Goal: Task Accomplishment & Management: Manage account settings

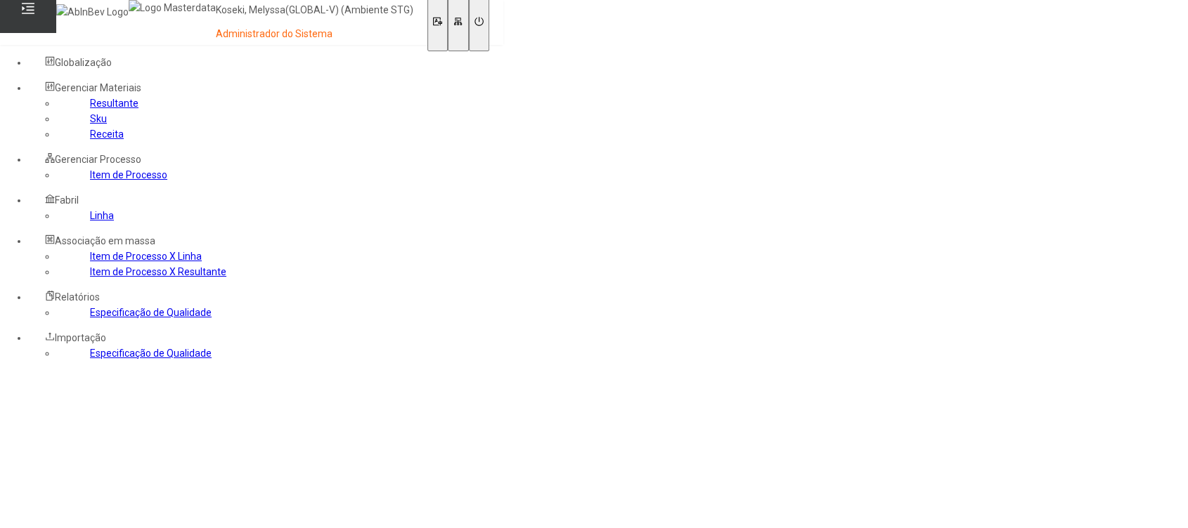
click at [90, 140] on link "Receita" at bounding box center [107, 134] width 34 height 11
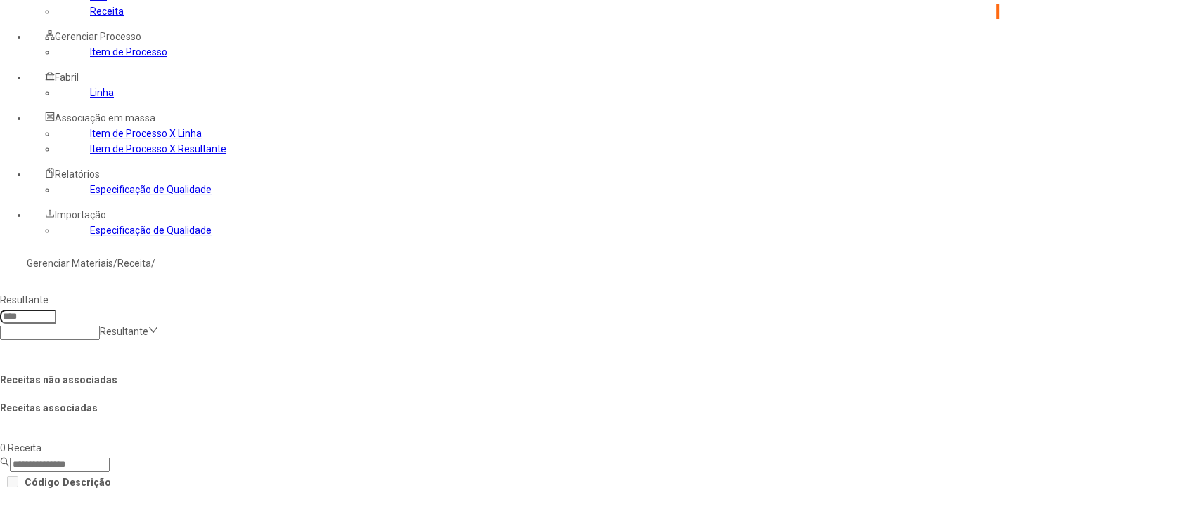
scroll to position [93, 0]
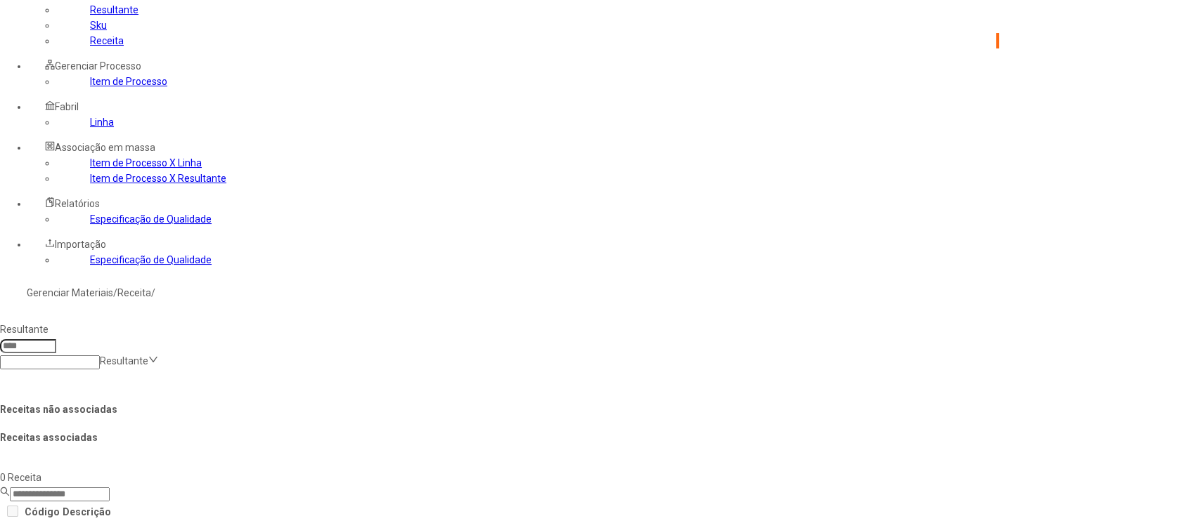
click at [100, 356] on input at bounding box center [50, 363] width 100 height 14
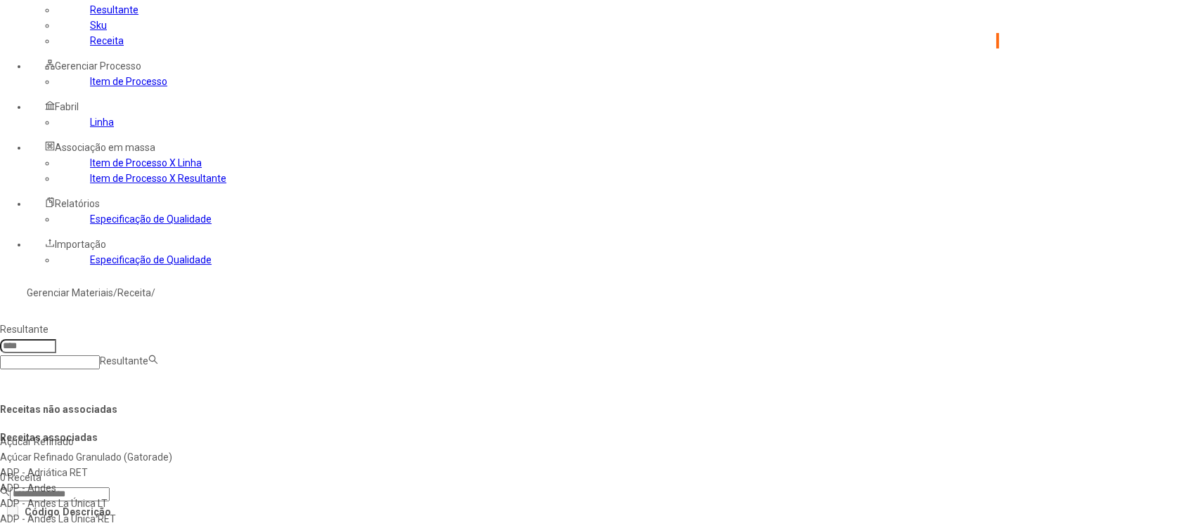
scroll to position [67, 0]
click at [56, 339] on input at bounding box center [28, 346] width 56 height 14
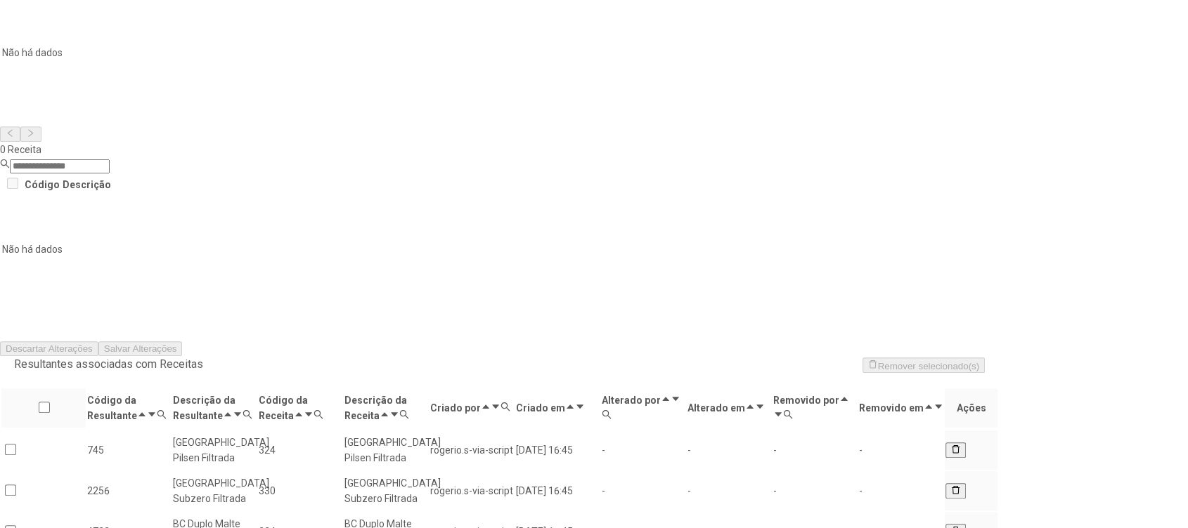
scroll to position [646, 0]
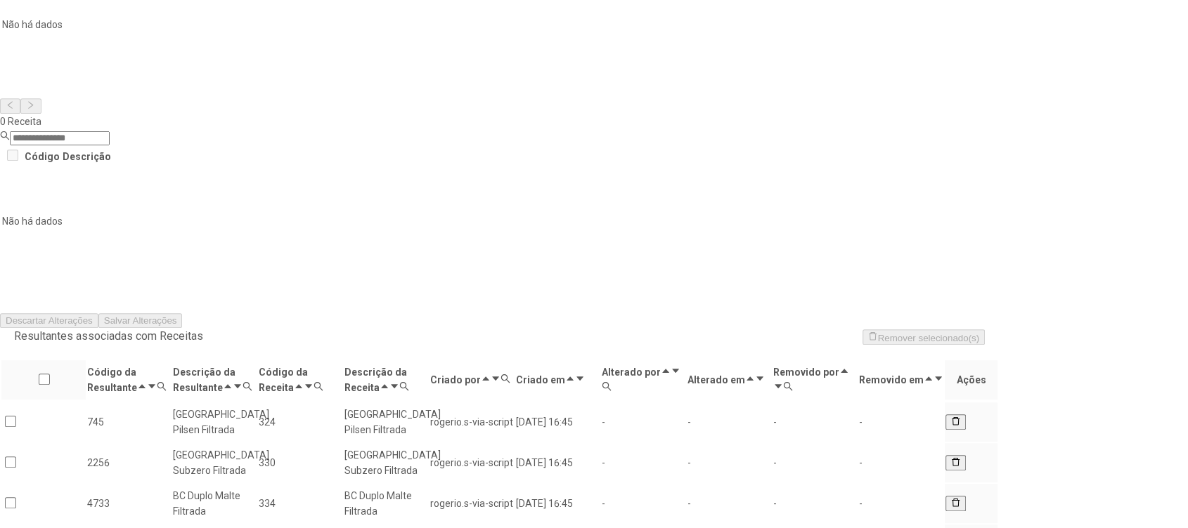
type input "****"
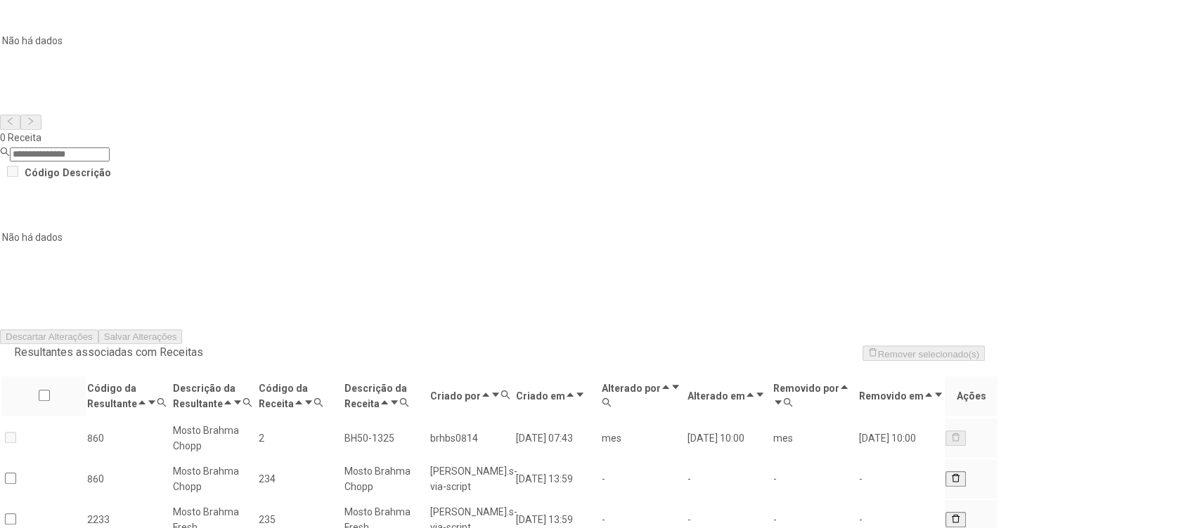
scroll to position [631, 0]
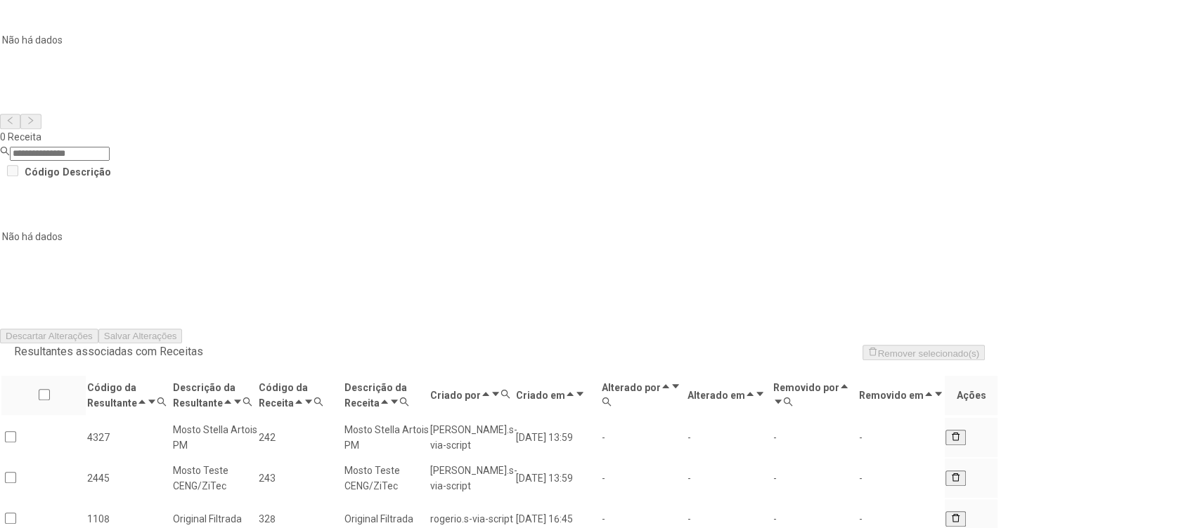
scroll to position [476, 0]
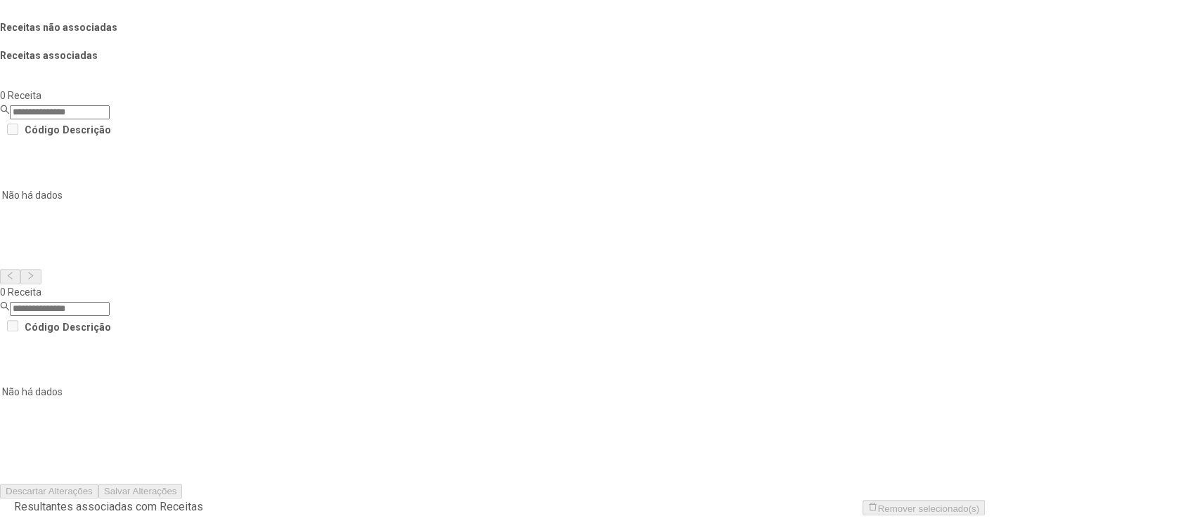
drag, startPoint x: 521, startPoint y: 131, endPoint x: 500, endPoint y: 154, distance: 31.8
click at [138, 72] on input "text" at bounding box center [72, 65] width 132 height 14
type input "***"
click at [51, 91] on span "Buscar" at bounding box center [36, 86] width 29 height 11
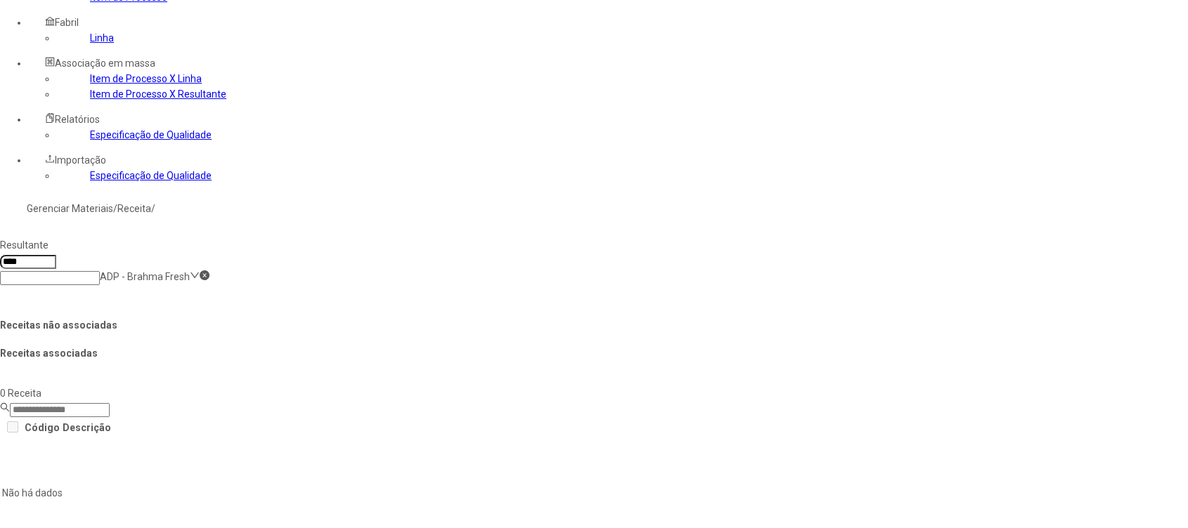
scroll to position [247, 0]
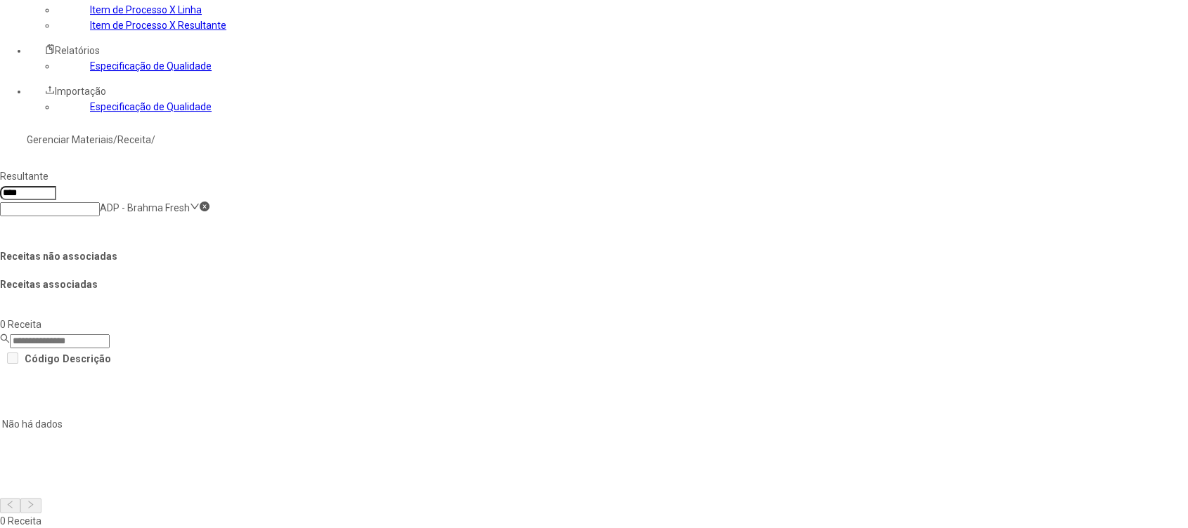
click at [125, 320] on span "Remover" at bounding box center [106, 315] width 38 height 11
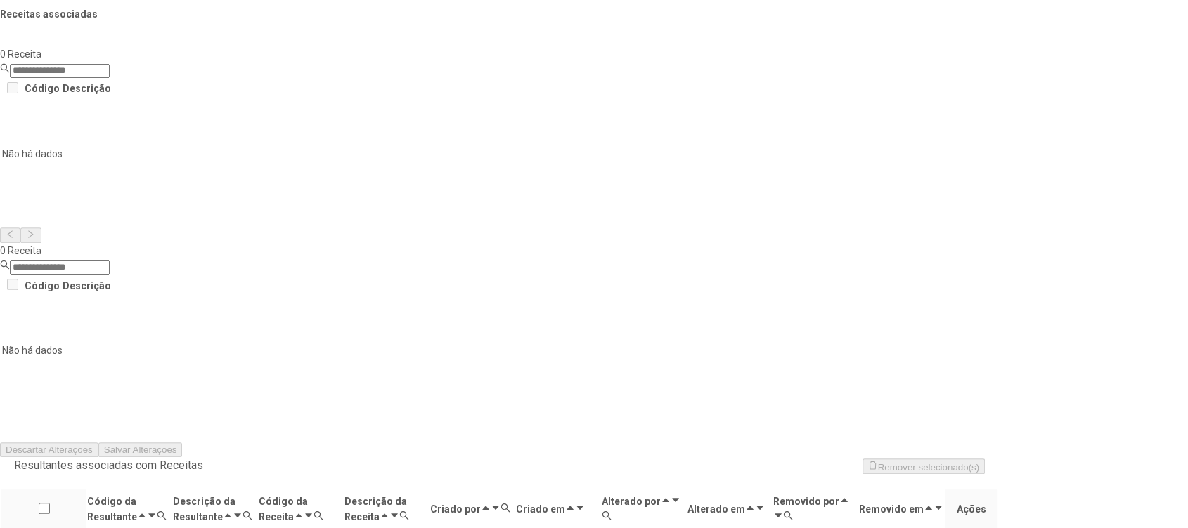
scroll to position [621, 0]
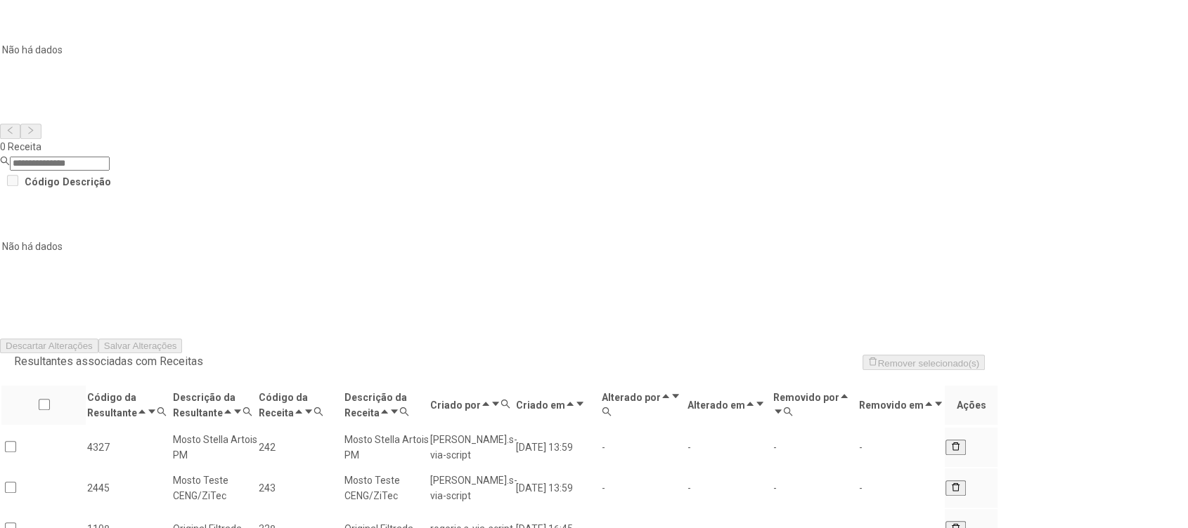
scroll to position [476, 0]
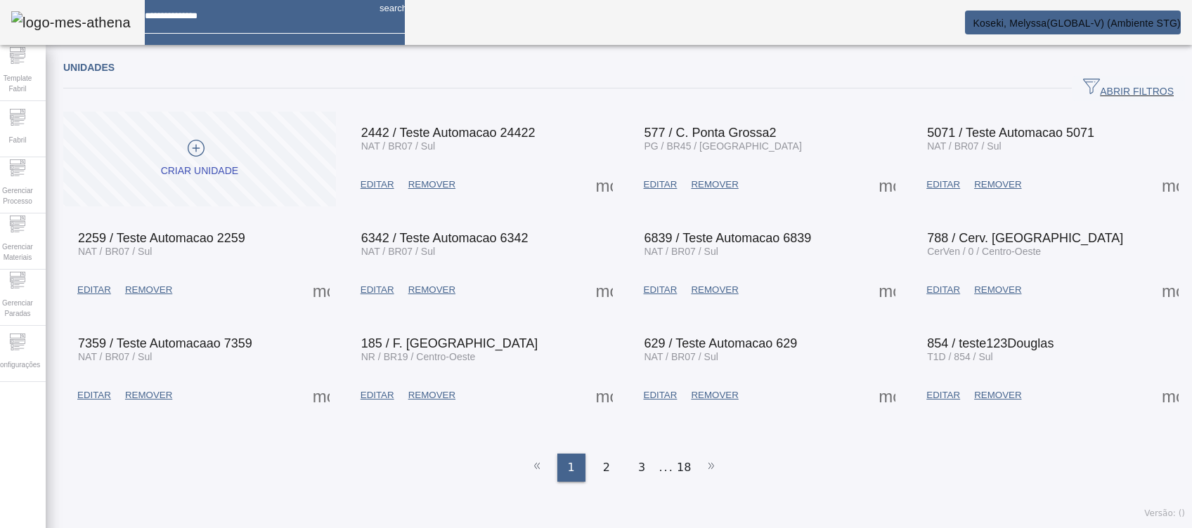
click at [1089, 87] on span "ABRIR FILTROS" at bounding box center [1128, 88] width 91 height 21
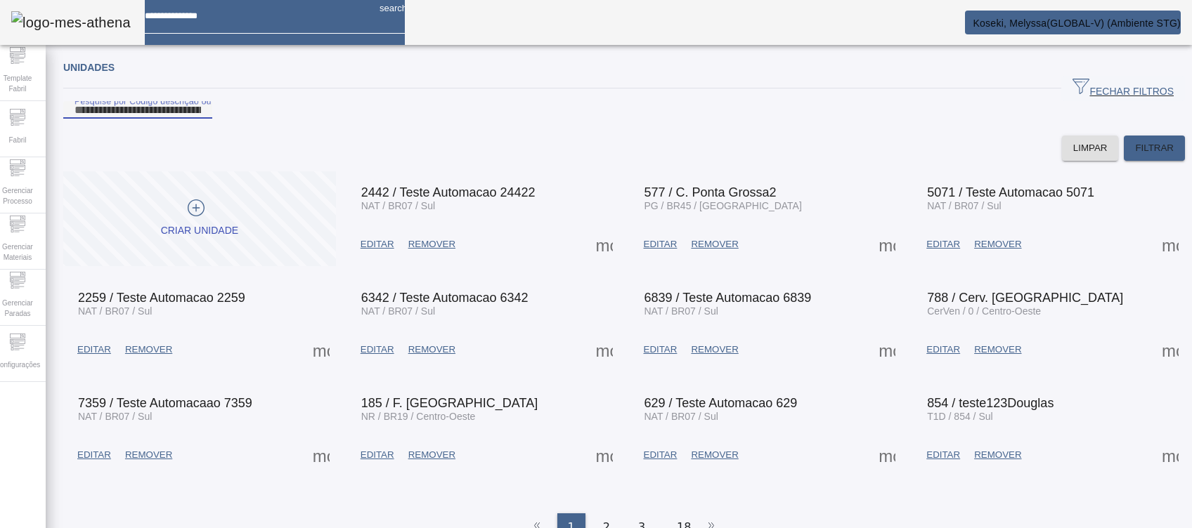
click at [201, 119] on input "Pesquise por Código descrição ou sigla" at bounding box center [137, 110] width 126 height 17
type input "***"
click at [1135, 155] on span "FILTRAR" at bounding box center [1154, 148] width 39 height 14
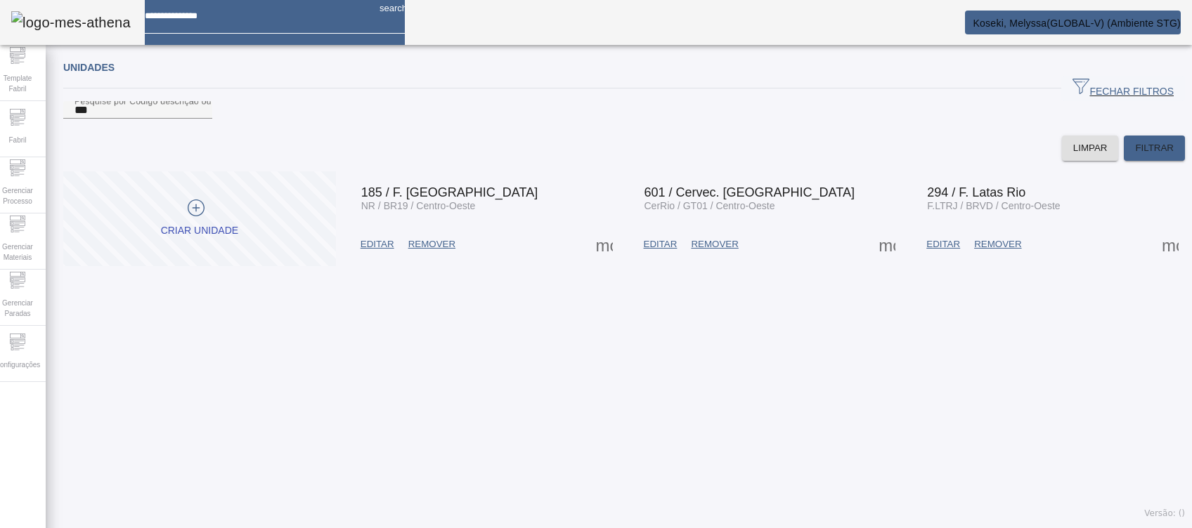
click at [593, 261] on span at bounding box center [604, 245] width 34 height 34
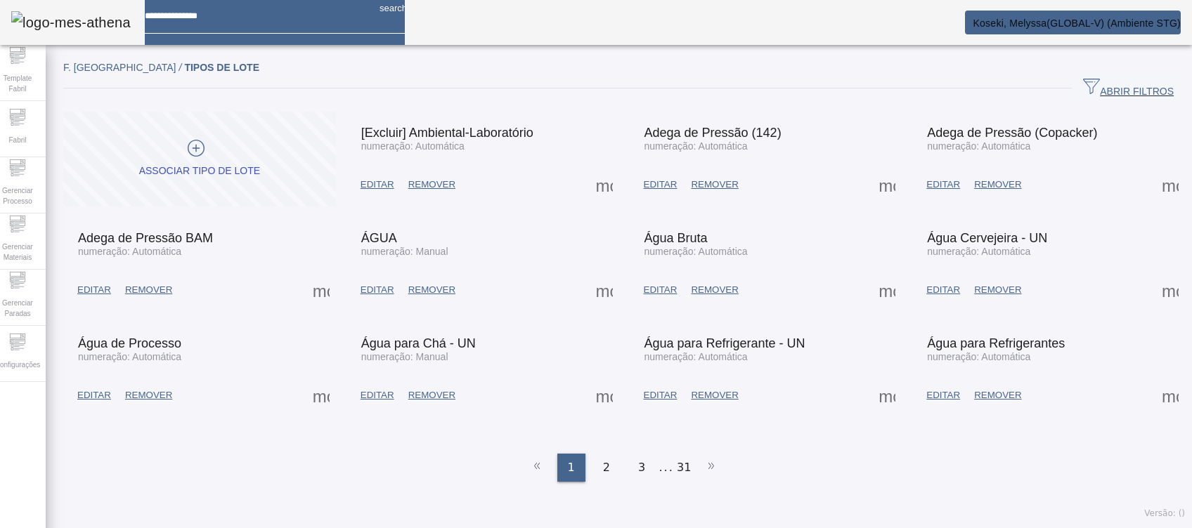
click at [1107, 70] on div "F. Rio Janeiro / TIPOS DE LOTE" at bounding box center [624, 67] width 1122 height 17
click at [1132, 91] on span "ABRIR FILTROS" at bounding box center [1128, 88] width 91 height 21
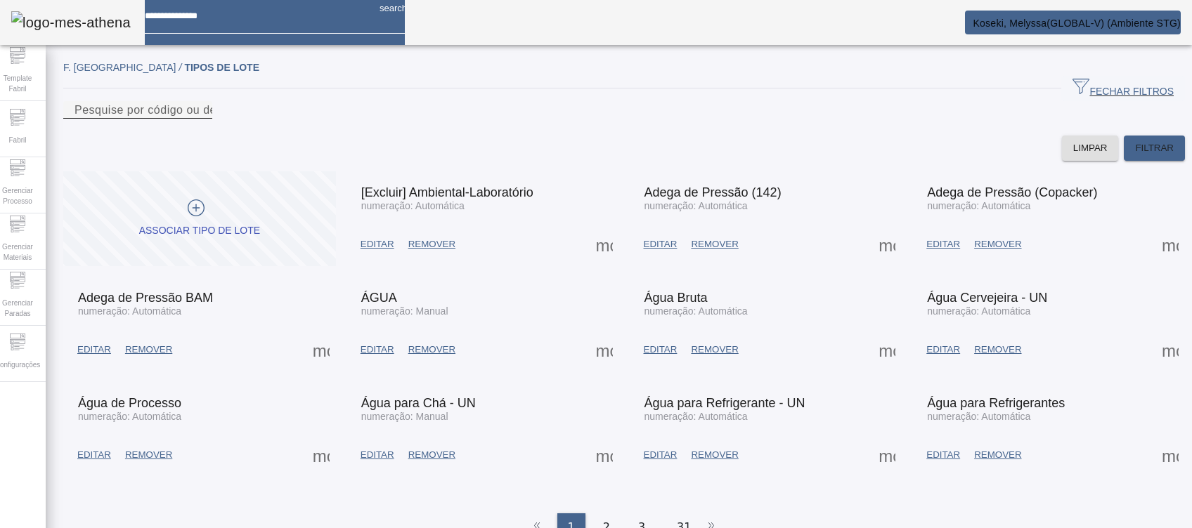
click at [201, 114] on div "Pesquise por código ou descrição" at bounding box center [137, 110] width 126 height 18
type input "***"
click at [1124, 165] on span at bounding box center [1154, 148] width 61 height 34
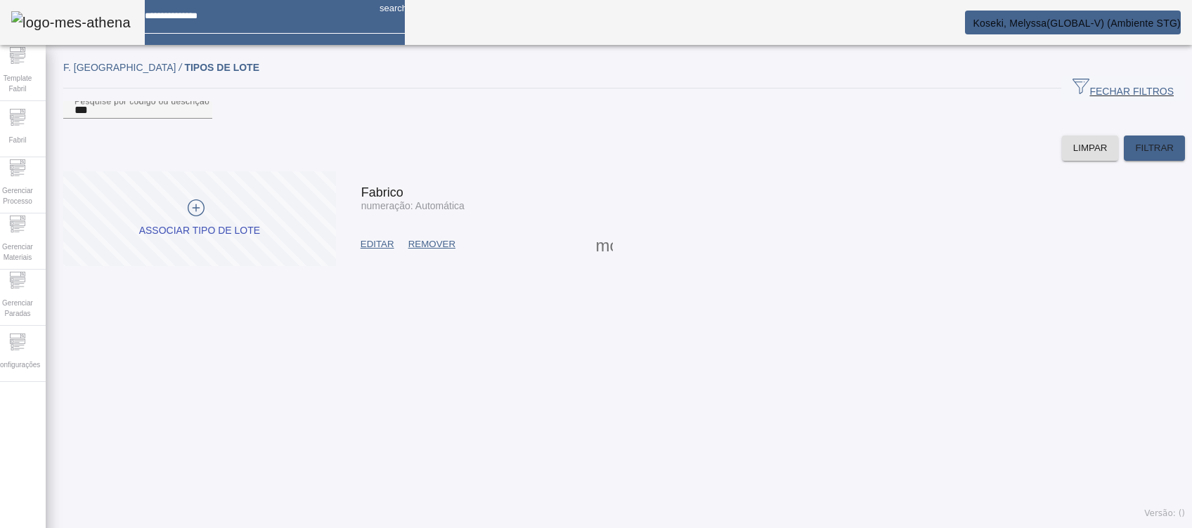
click at [346, 266] on mat-card "Fabrico numeração: Automática EDITAR REMOVER more_vert" at bounding box center [482, 218] width 273 height 95
click at [360, 261] on span at bounding box center [377, 245] width 48 height 34
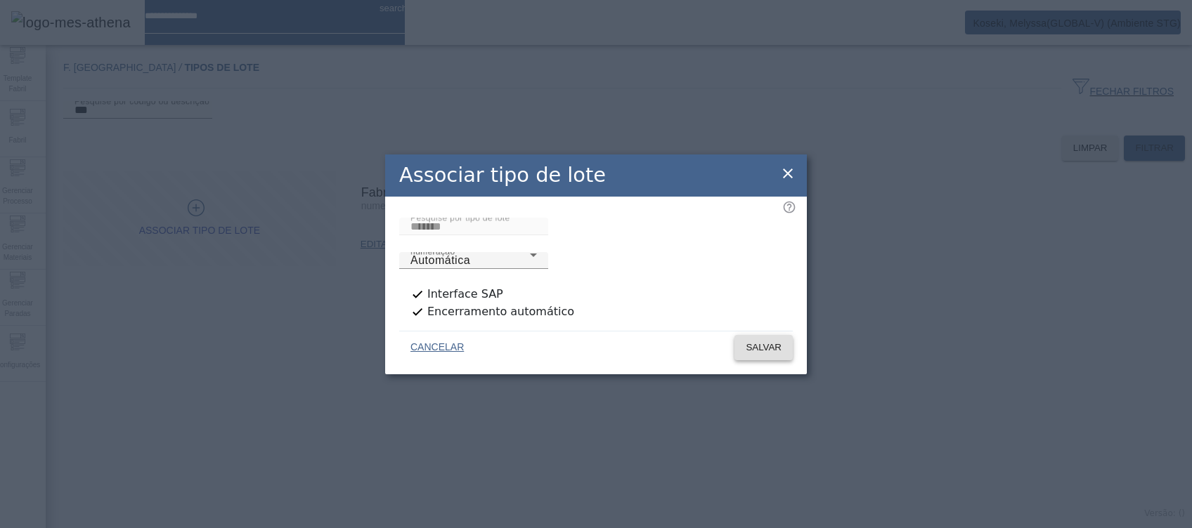
click at [767, 341] on span "SALVAR" at bounding box center [764, 348] width 36 height 14
